Goal: Check status: Check status

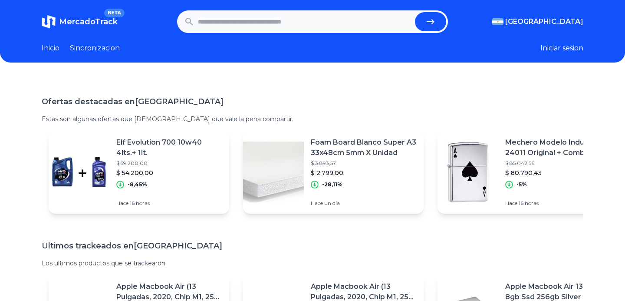
click at [221, 20] on input "text" at bounding box center [305, 21] width 214 height 19
paste input "**********"
click at [415, 12] on button "submit" at bounding box center [430, 21] width 31 height 19
type input "**********"
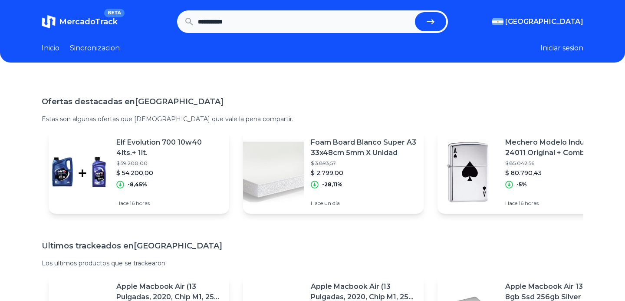
scroll to position [0, 0]
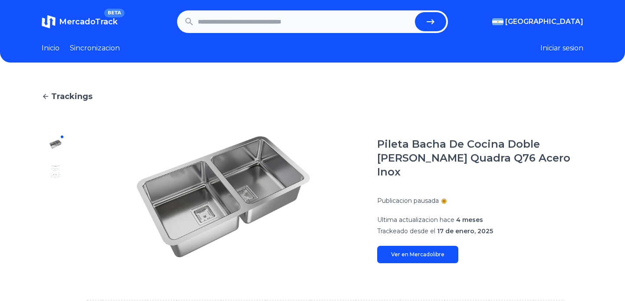
click at [465, 59] on header "MercadoTrack BETA Argentina Argentina Uruguay Mexico Chile Peru Venezuela Colom…" at bounding box center [312, 31] width 625 height 63
click at [253, 25] on input "text" at bounding box center [305, 21] width 214 height 19
type input "**********"
click at [415, 12] on button "submit" at bounding box center [430, 21] width 31 height 19
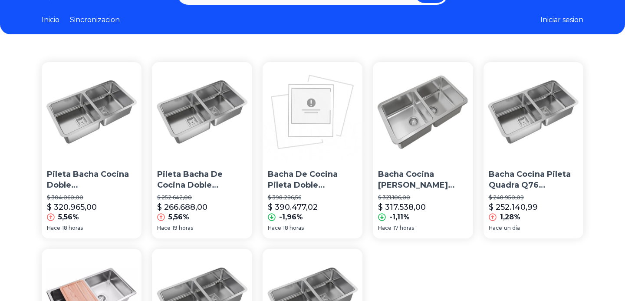
scroll to position [144, 0]
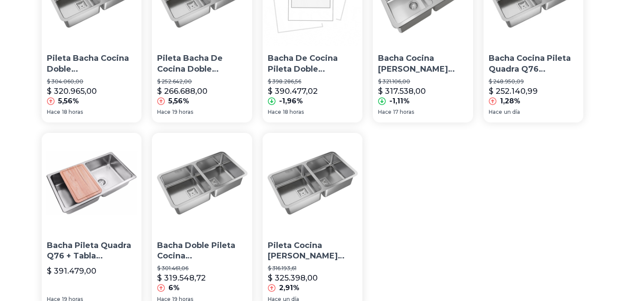
click at [409, 71] on p "Bacha Cocina [PERSON_NAME] Quadra Q76 (71x37x17,5) Bajo Mesada" at bounding box center [422, 64] width 89 height 22
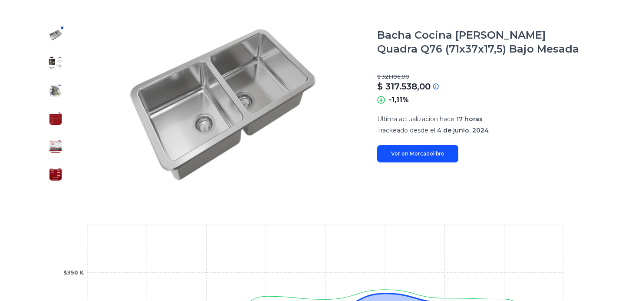
scroll to position [100, 0]
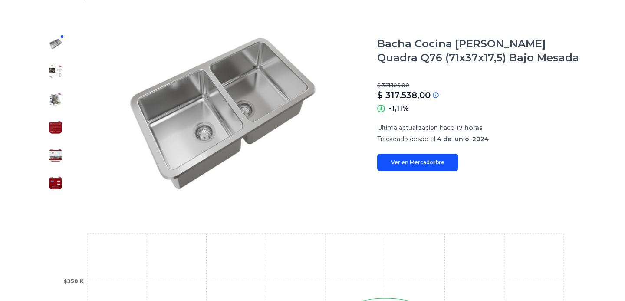
click at [423, 163] on link "Ver en Mercadolibre" at bounding box center [417, 162] width 81 height 17
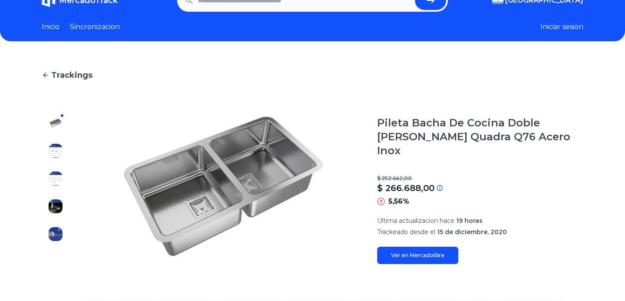
scroll to position [33, 0]
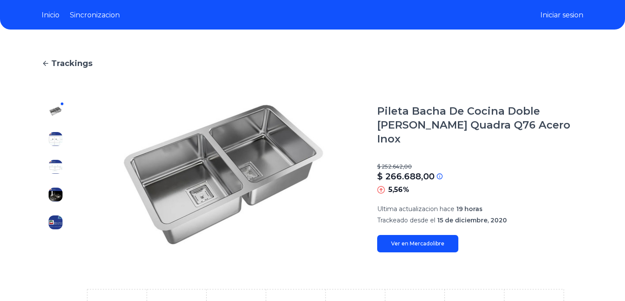
click at [412, 235] on link "Ver en Mercadolibre" at bounding box center [417, 243] width 81 height 17
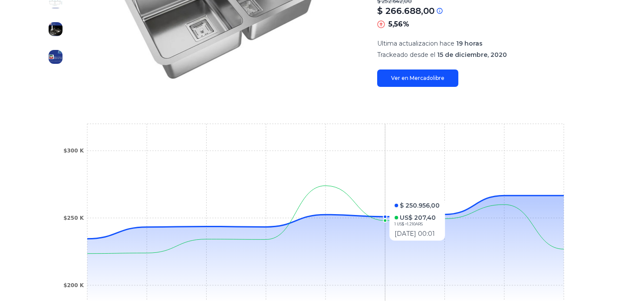
scroll to position [211, 0]
